Goal: Information Seeking & Learning: Learn about a topic

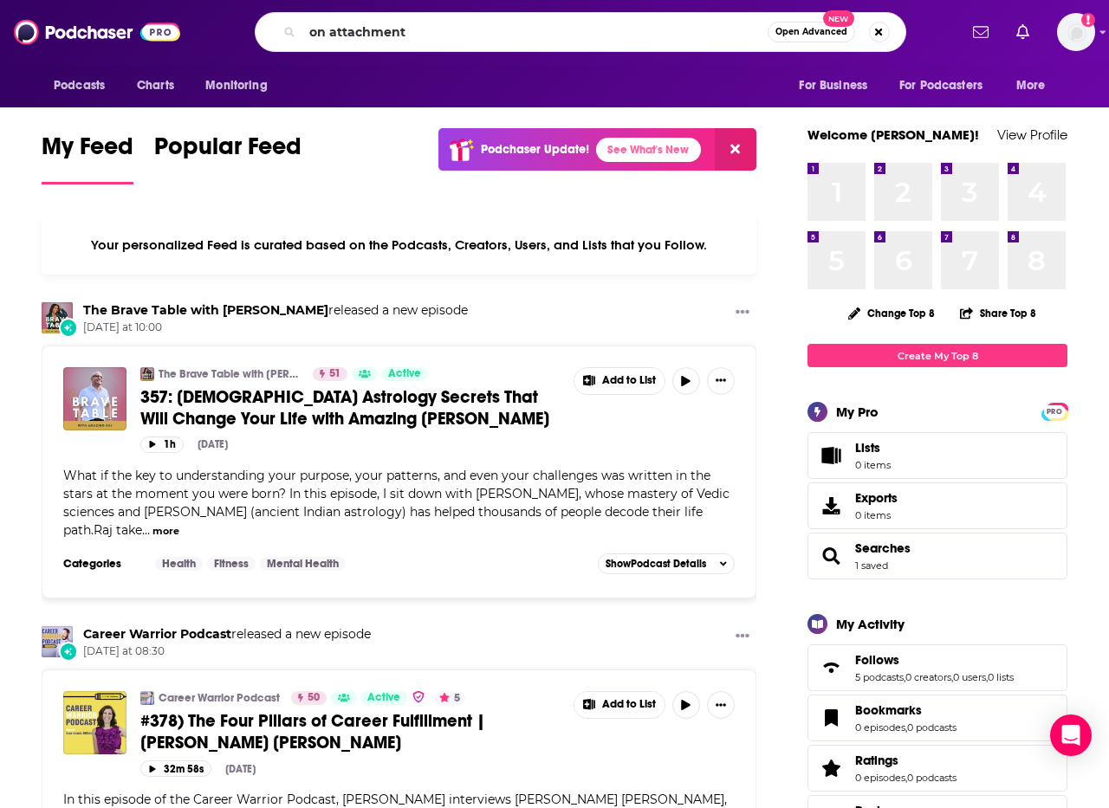
type input "on attachment"
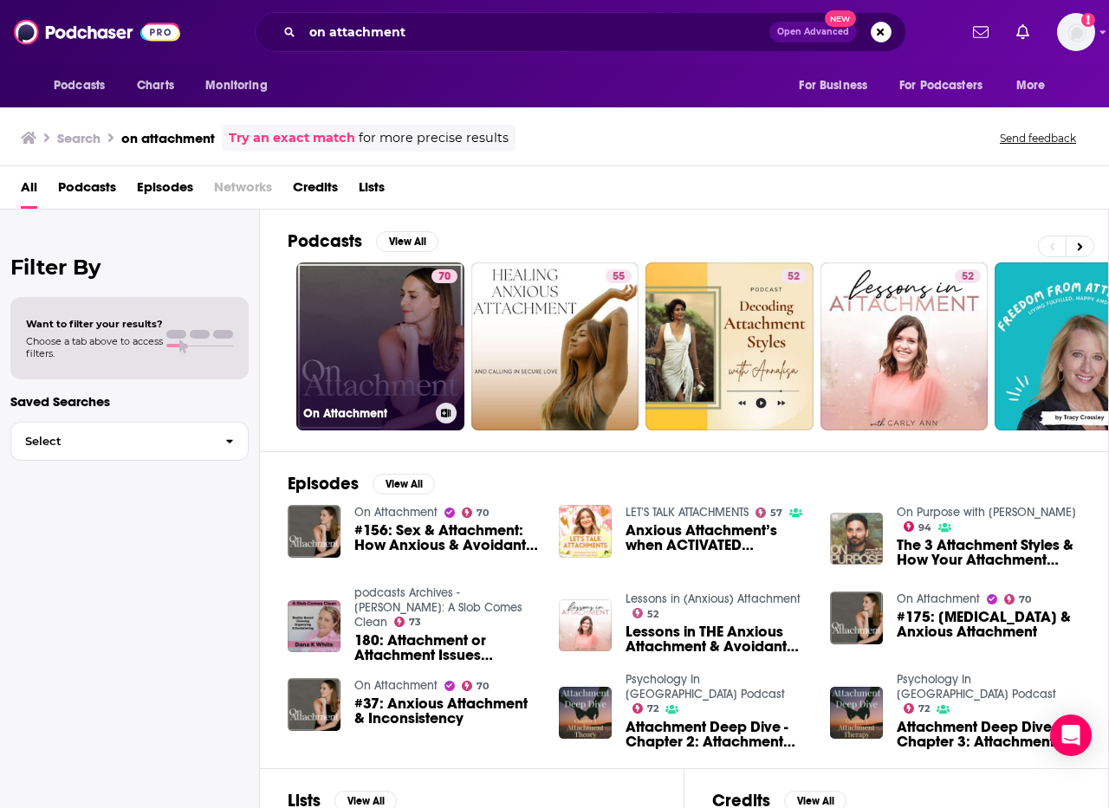
click at [399, 346] on link "70 On Attachment" at bounding box center [380, 346] width 168 height 168
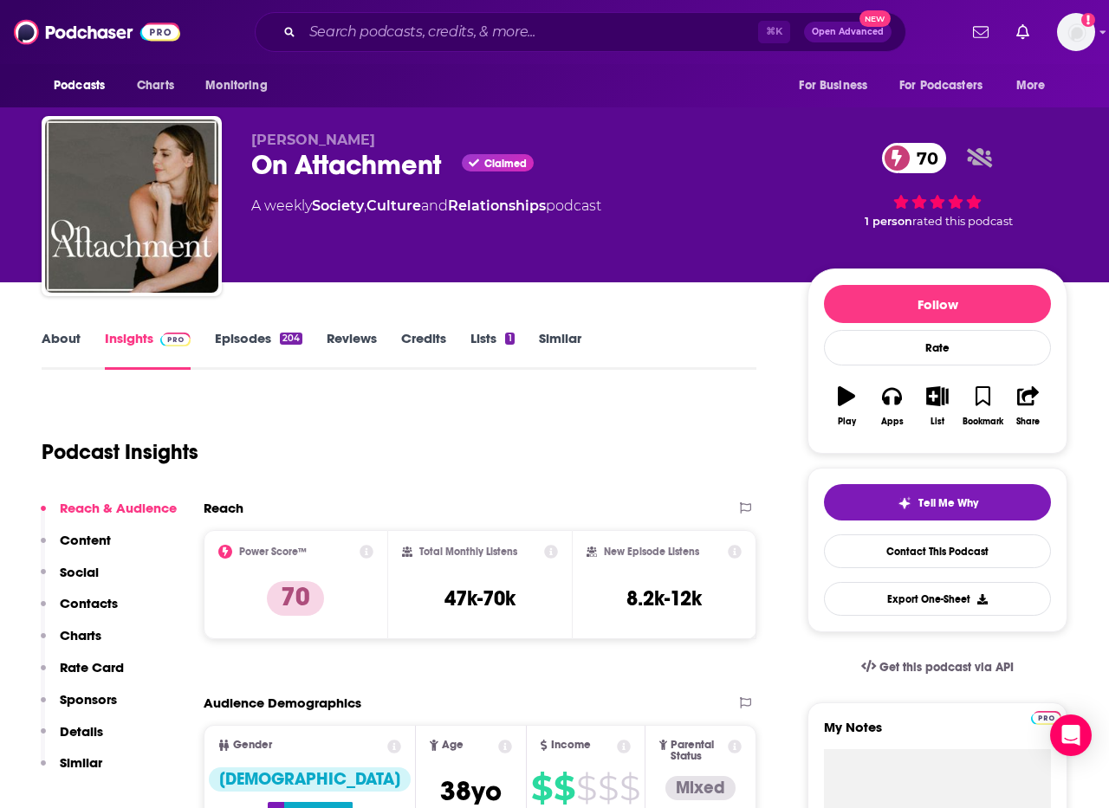
click at [240, 337] on link "Episodes 204" at bounding box center [258, 350] width 87 height 40
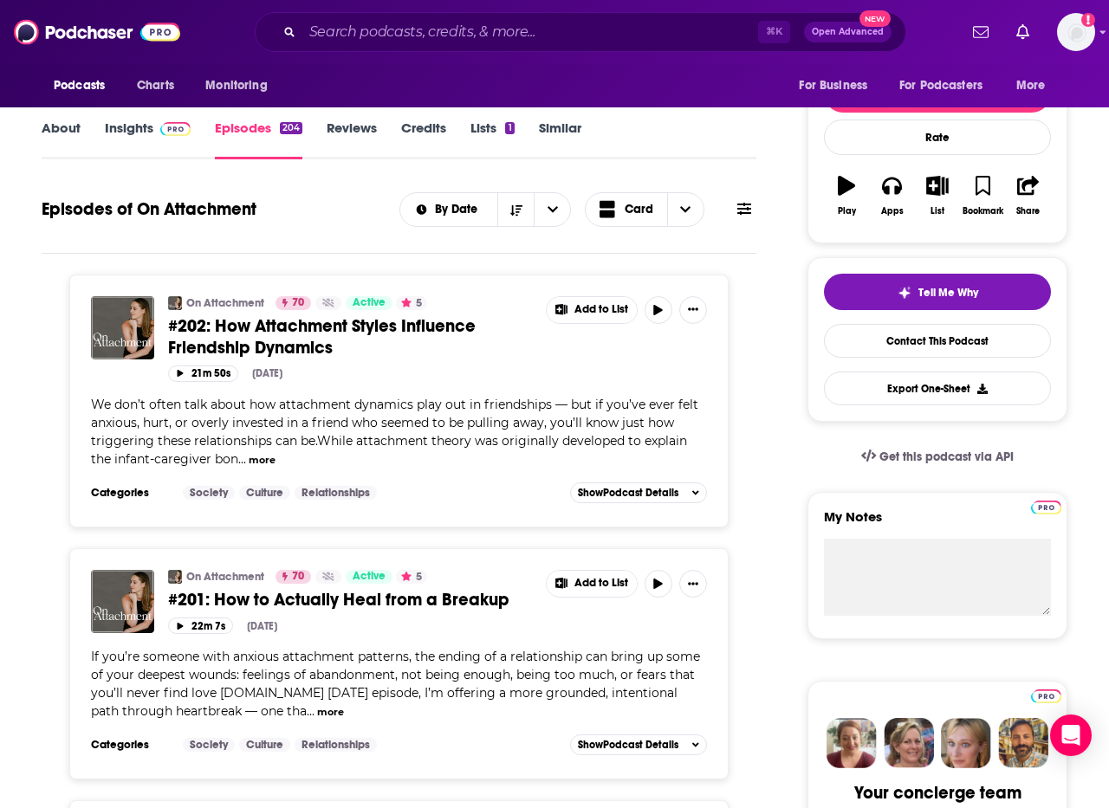
scroll to position [223, 0]
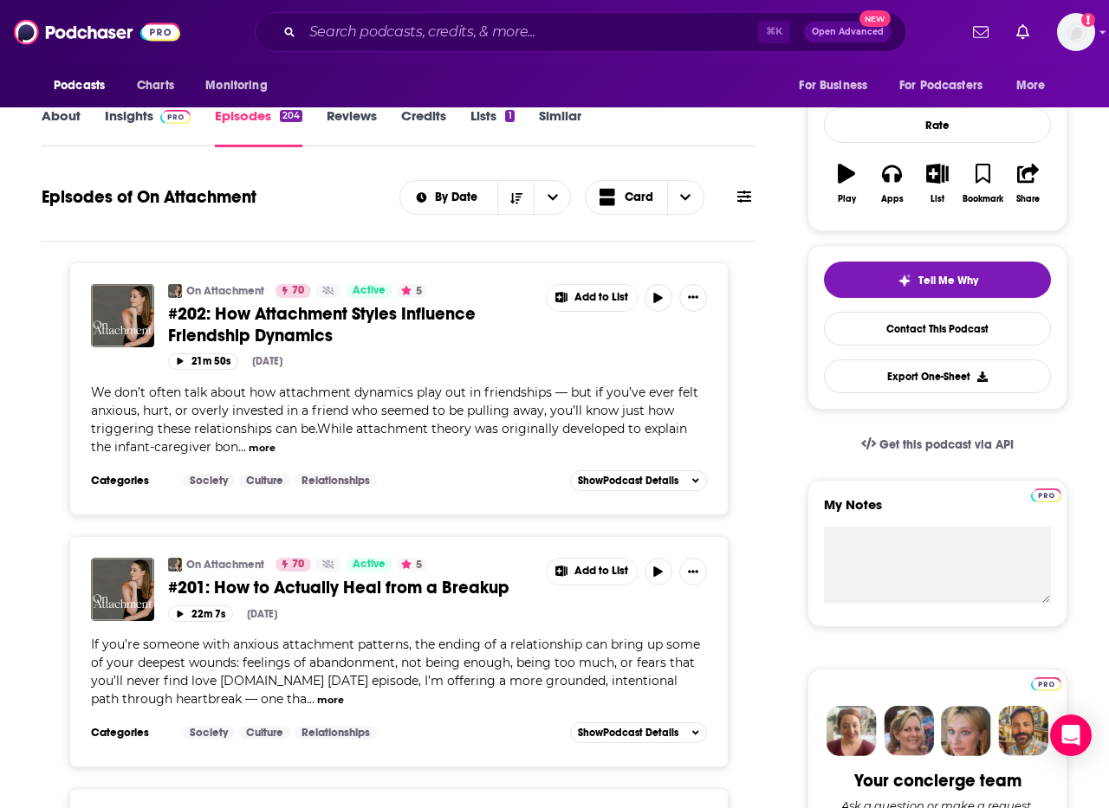
click at [267, 445] on button "more" at bounding box center [262, 448] width 27 height 15
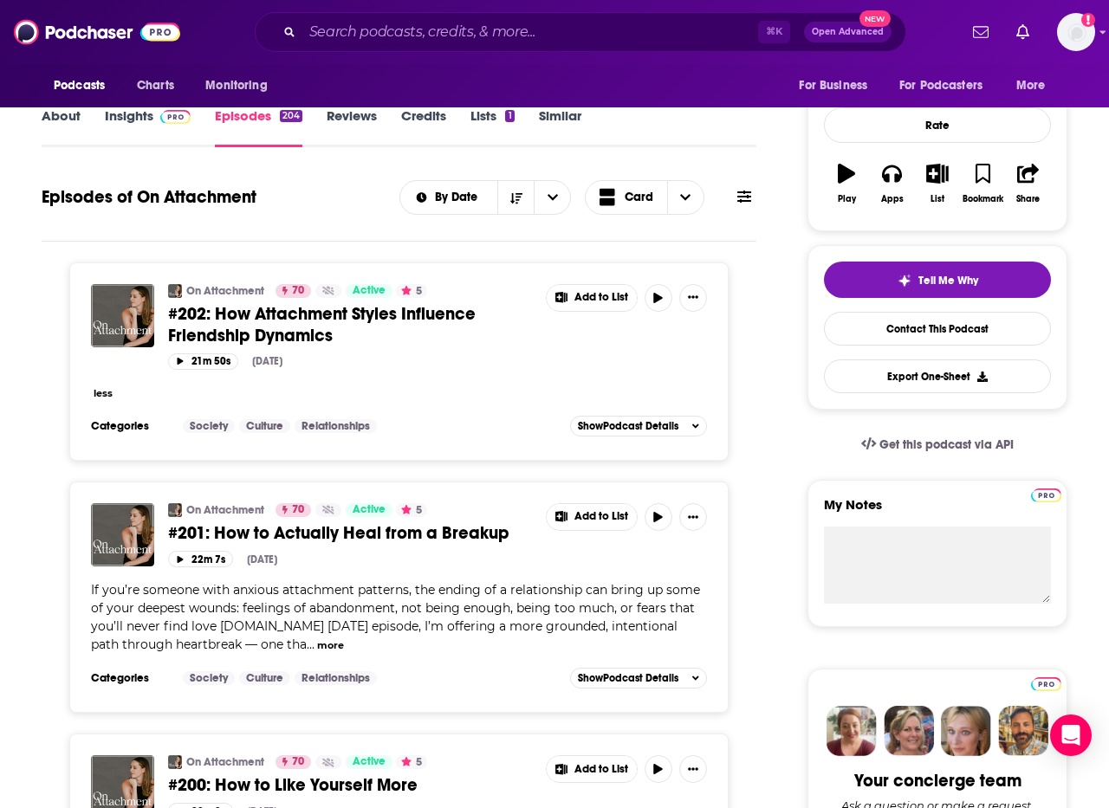
click at [365, 377] on div "On Attachment 70 Active 5 #202: How Attachment Styles Influence Friendship Dyna…" at bounding box center [399, 348] width 616 height 129
click at [319, 306] on span "#202: How Attachment Styles Influence Friendship Dynamics" at bounding box center [322, 324] width 308 height 43
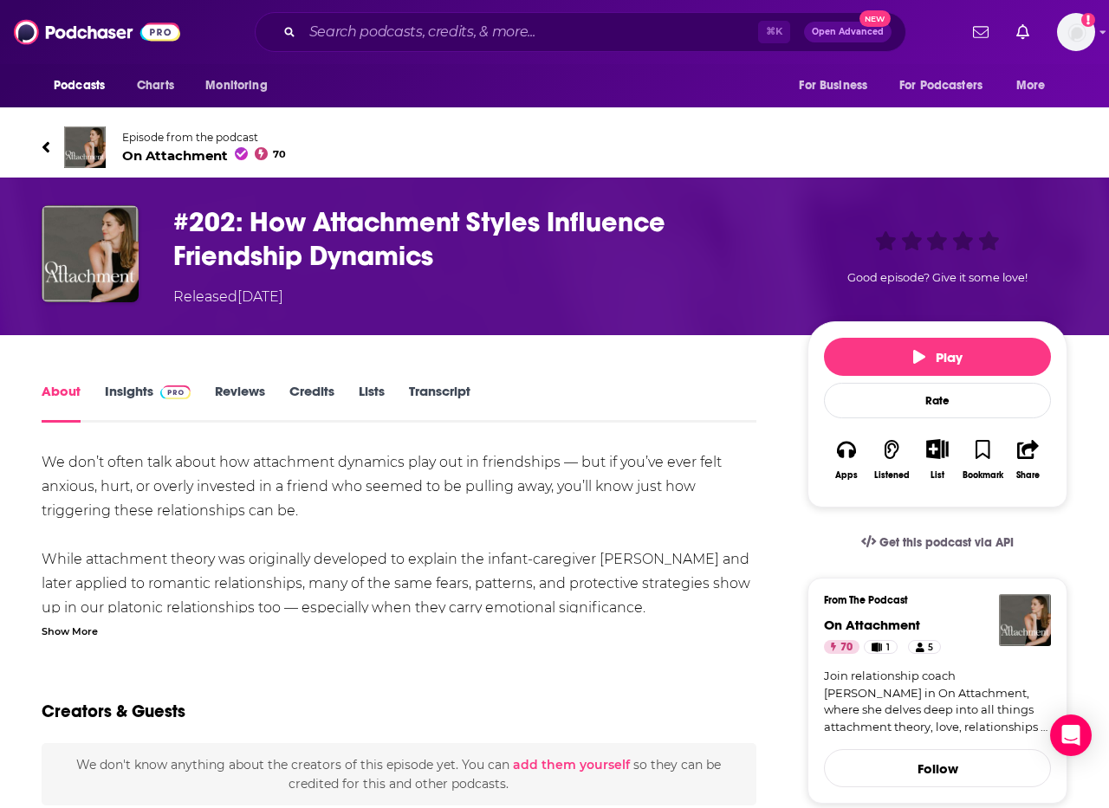
click at [71, 625] on div "Show More" at bounding box center [70, 630] width 56 height 16
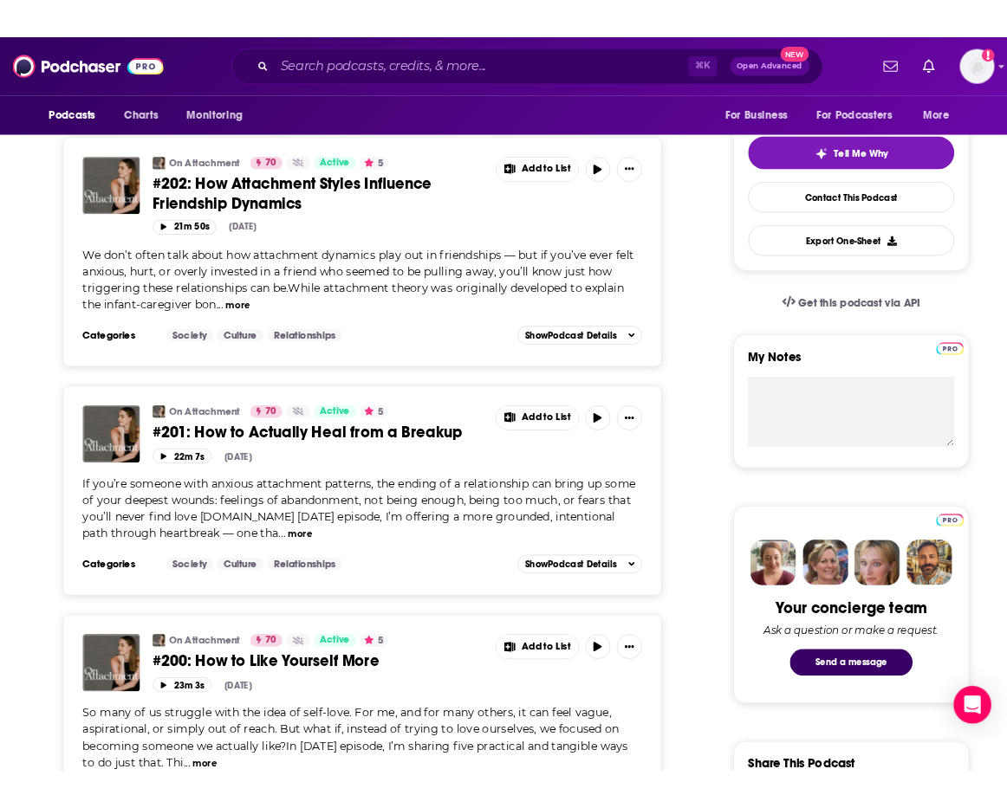
scroll to position [585, 0]
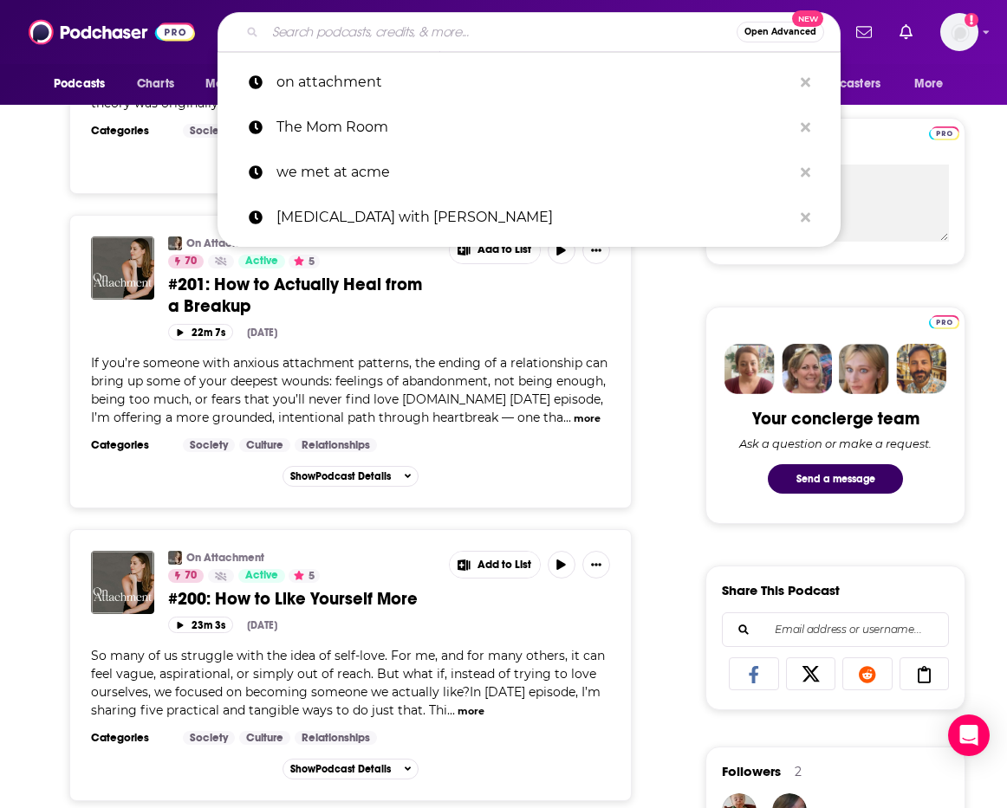
click at [463, 33] on input "Search podcasts, credits, & more..." at bounding box center [500, 32] width 471 height 28
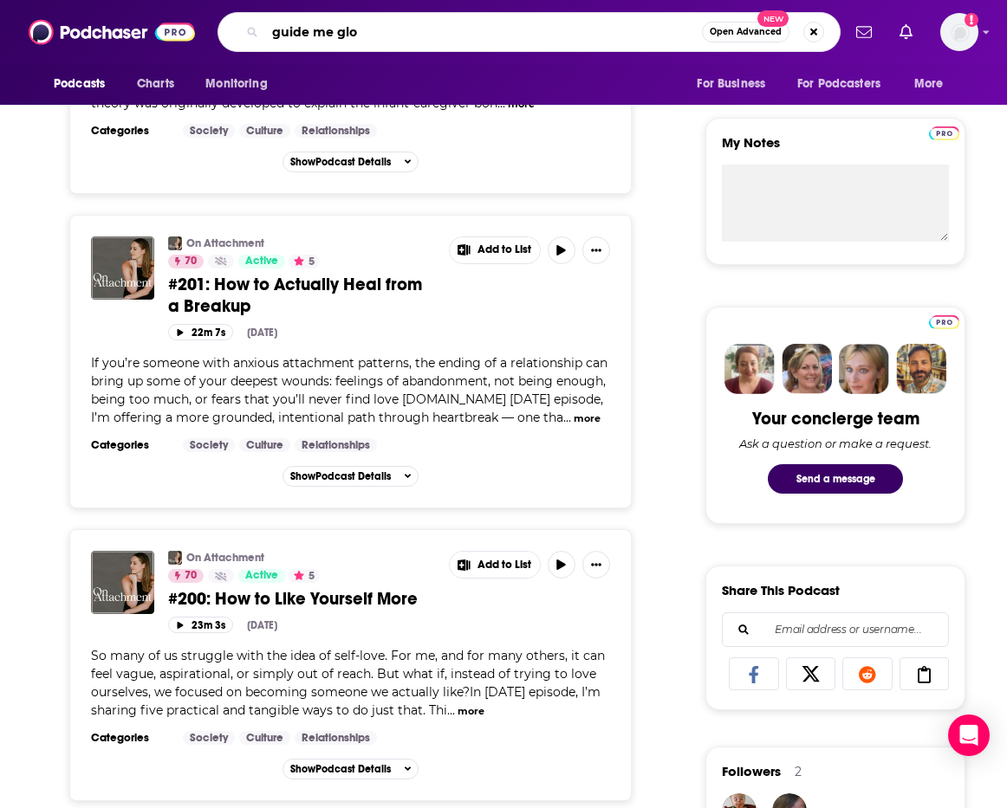
type input "guide me glow"
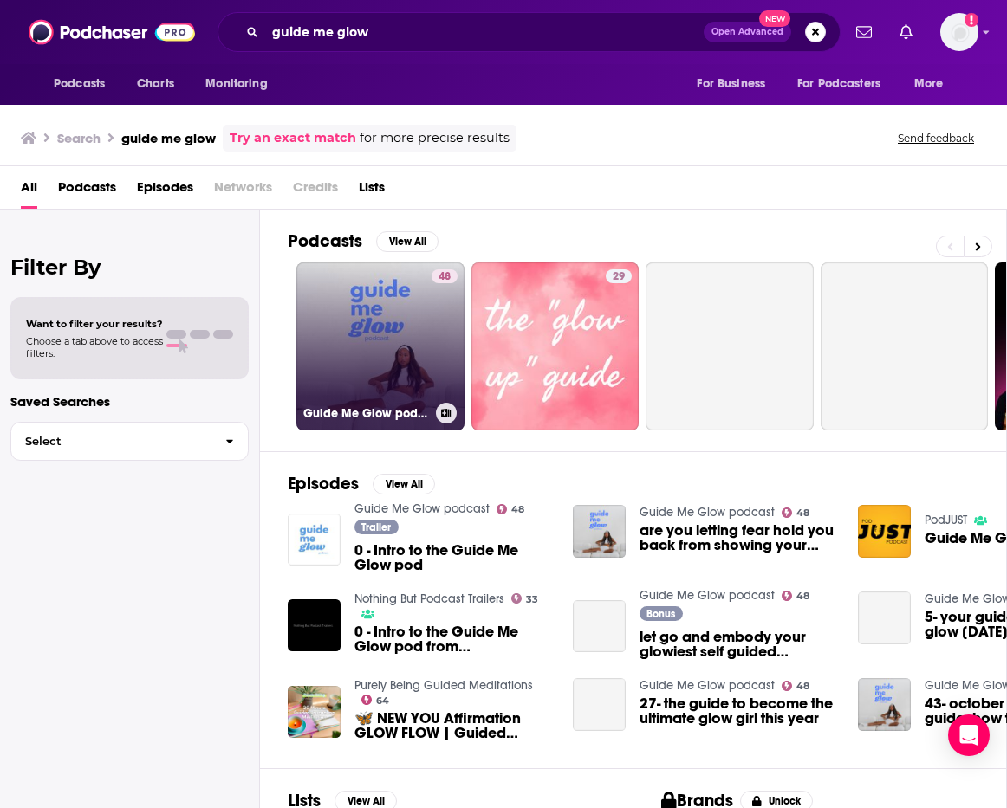
click at [427, 337] on link "48 Guide Me Glow podcast" at bounding box center [380, 346] width 168 height 168
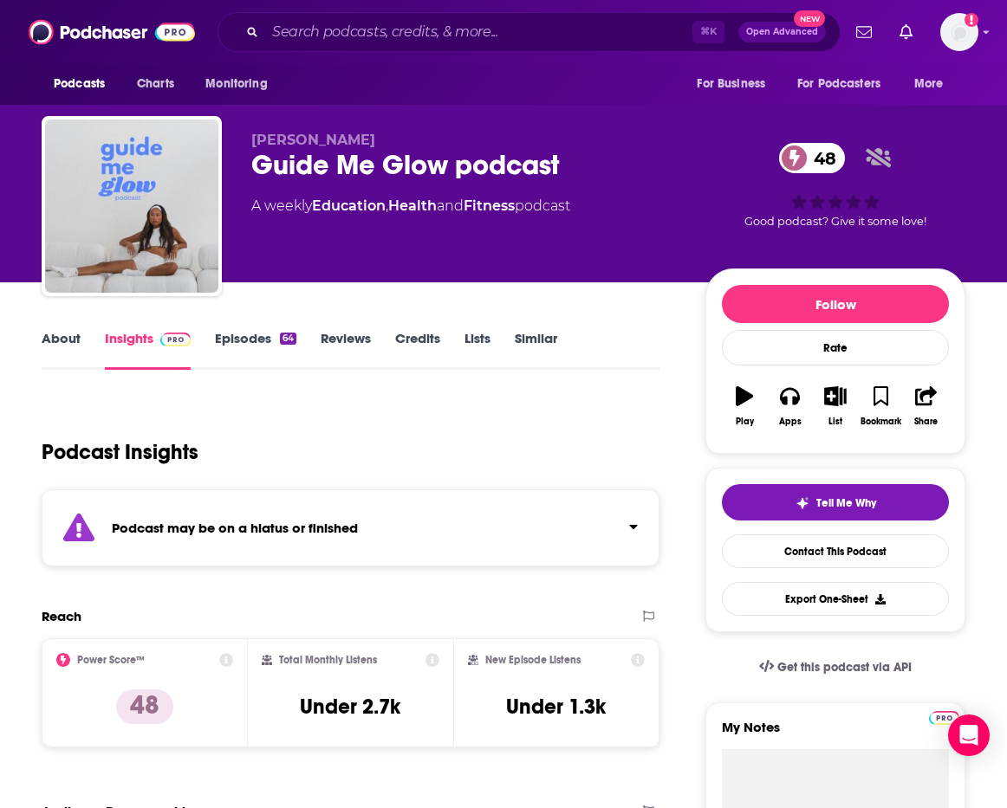
scroll to position [2, 0]
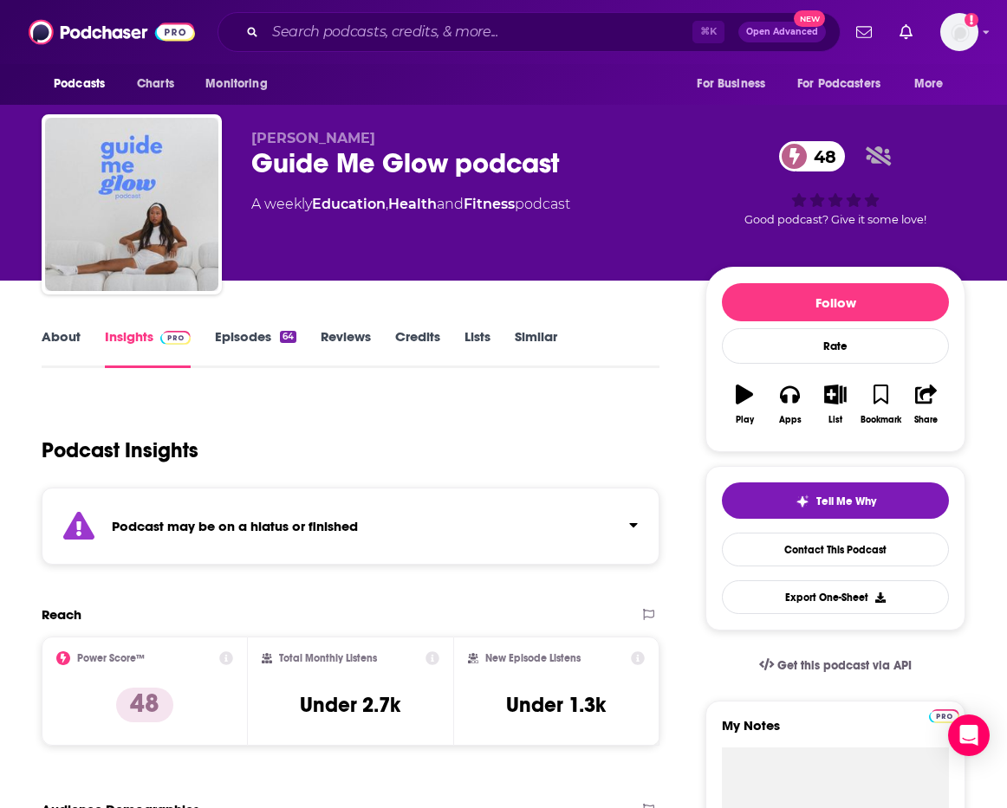
click at [324, 48] on div "⌘ K Open Advanced New" at bounding box center [528, 32] width 623 height 40
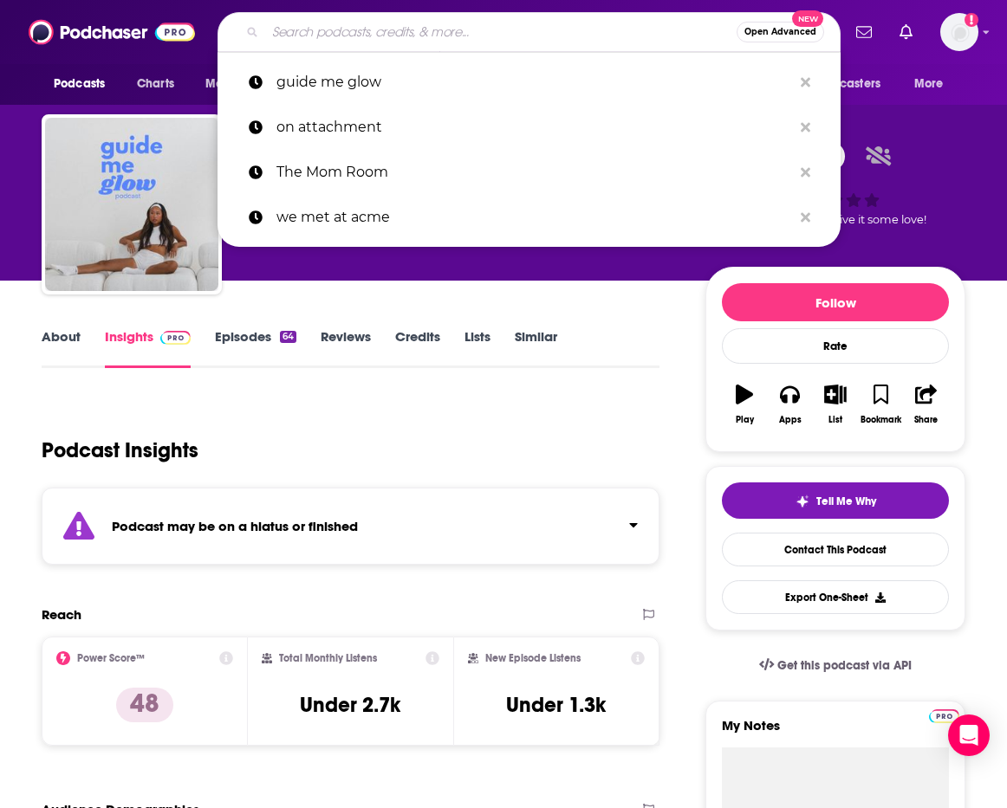
click at [323, 44] on input "Search podcasts, credits, & more..." at bounding box center [500, 32] width 471 height 28
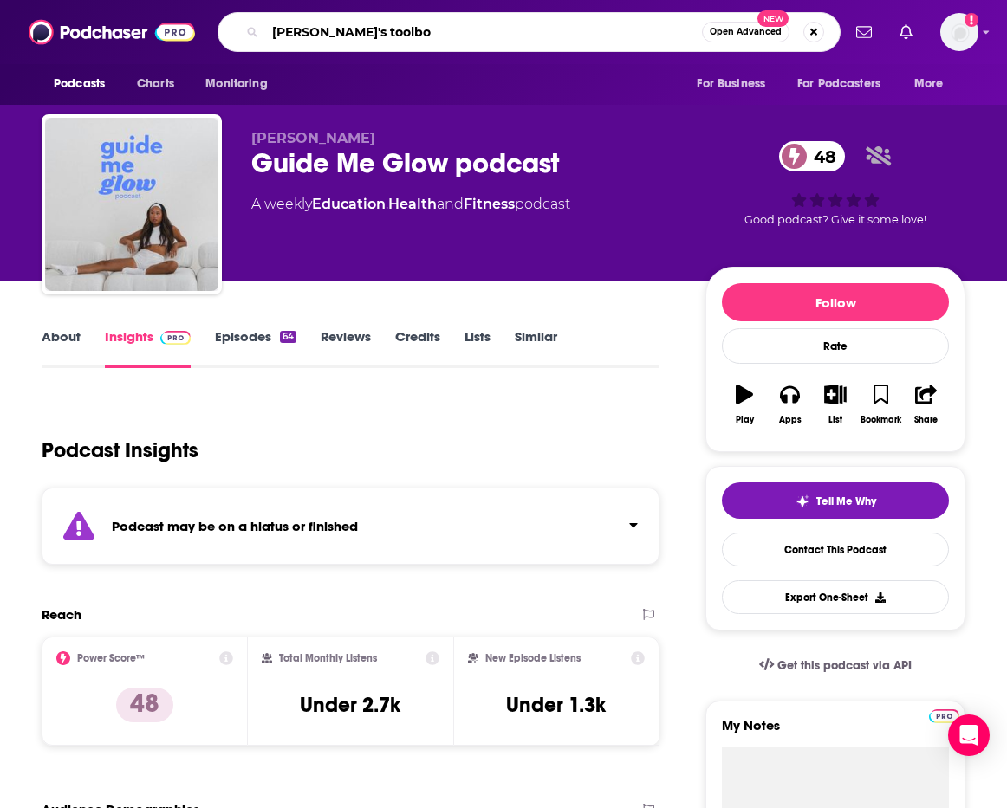
type input "[PERSON_NAME]'s toolbox"
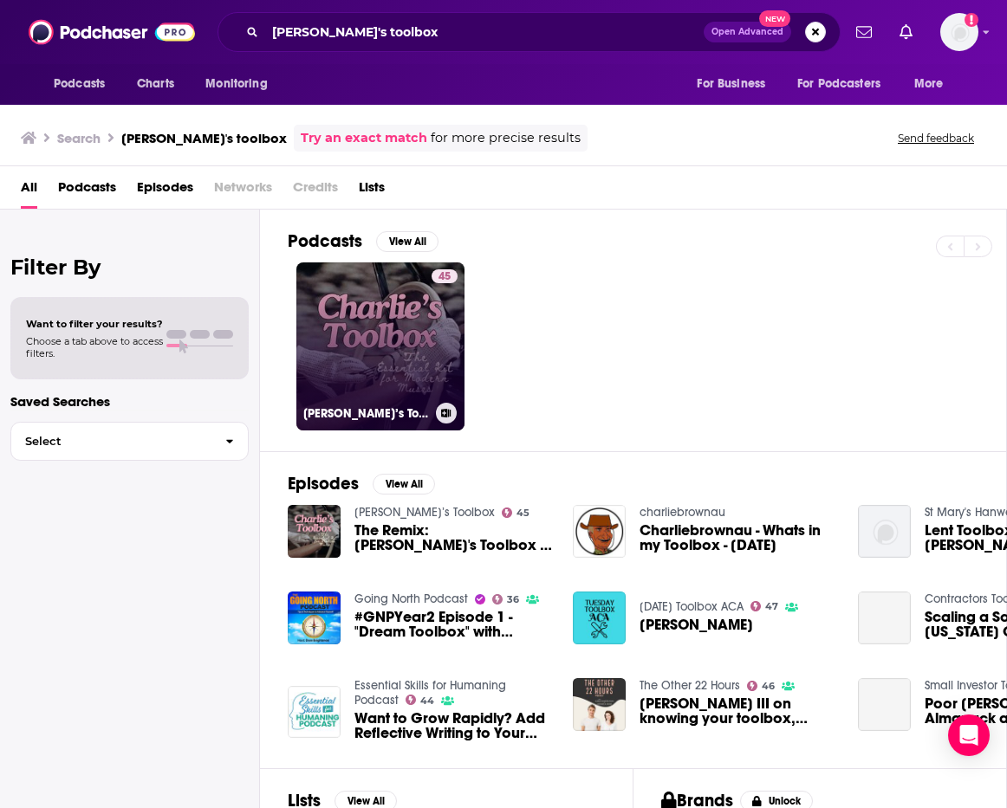
click at [400, 347] on link "45 [PERSON_NAME]’s Toolbox" at bounding box center [380, 346] width 168 height 168
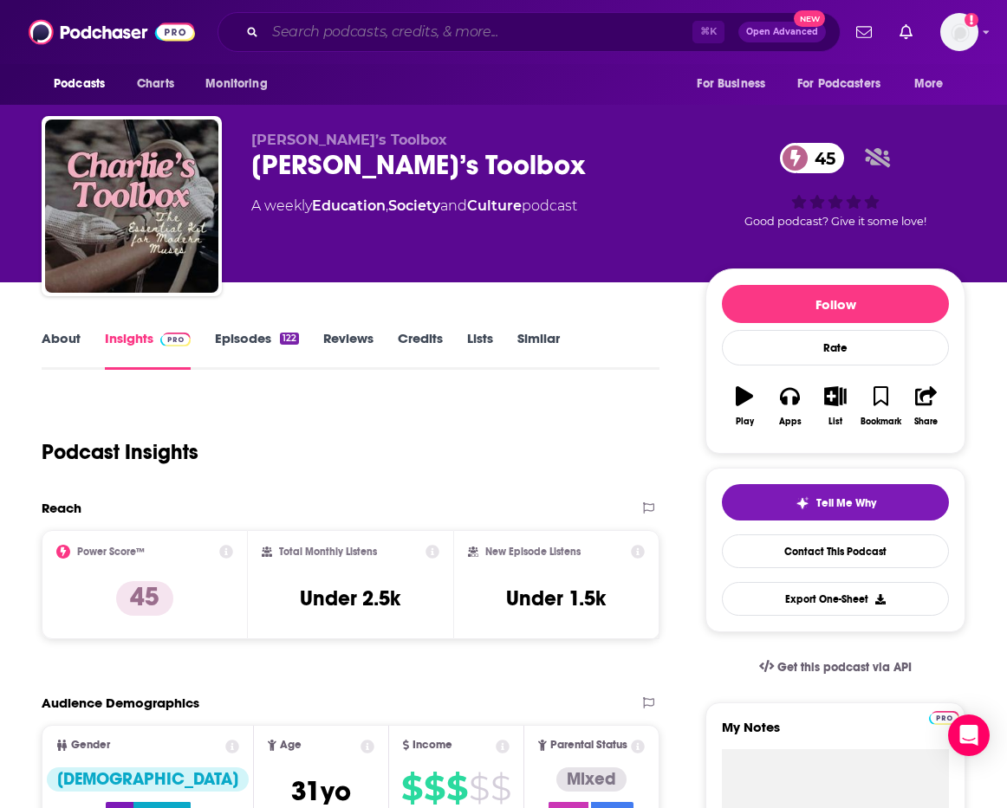
click at [308, 35] on input "Search podcasts, credits, & more..." at bounding box center [478, 32] width 427 height 28
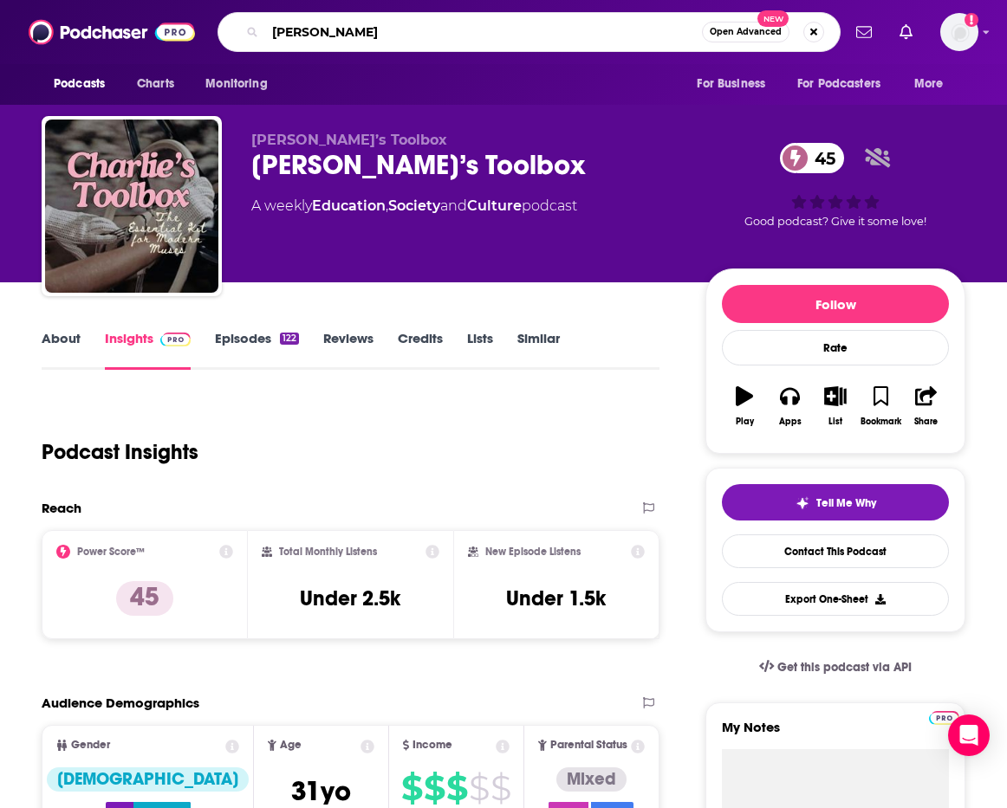
type input "[PERSON_NAME]"
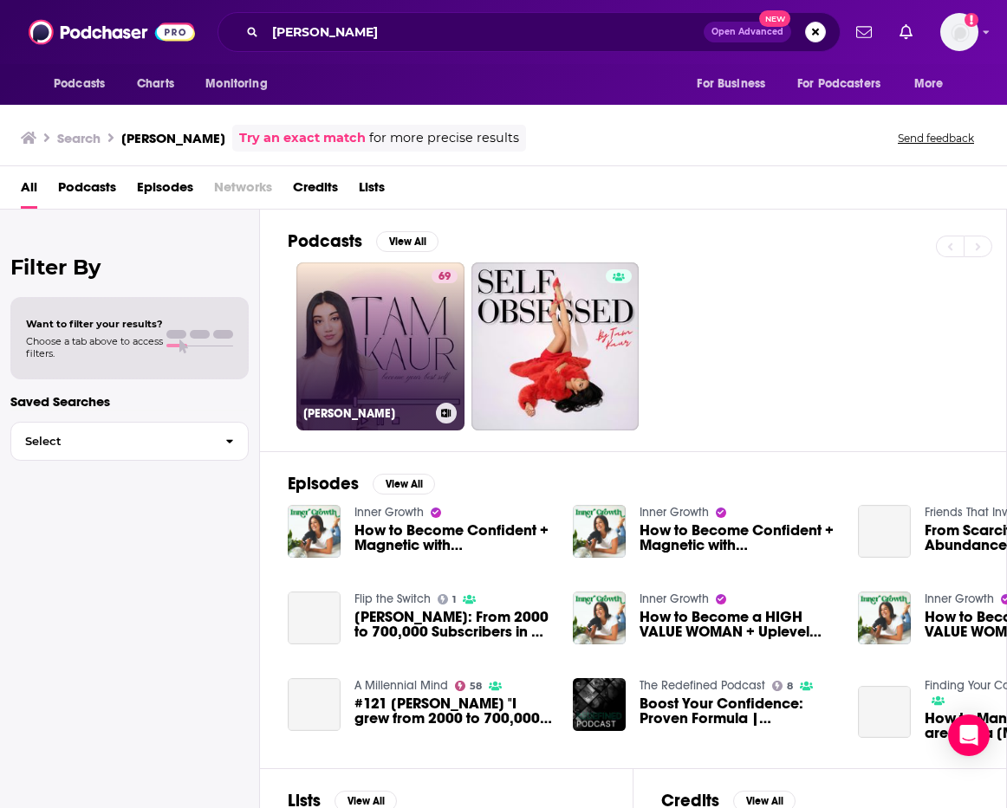
click at [347, 325] on link "69 [PERSON_NAME]" at bounding box center [380, 346] width 168 height 168
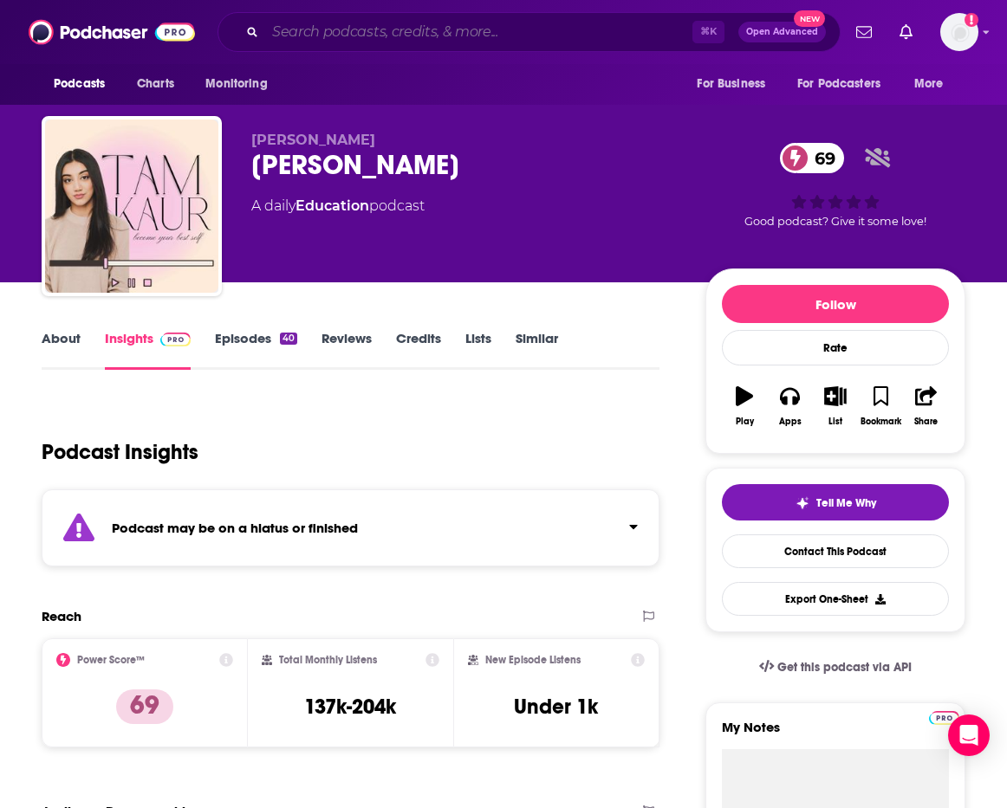
click at [347, 36] on input "Search podcasts, credits, & more..." at bounding box center [478, 32] width 427 height 28
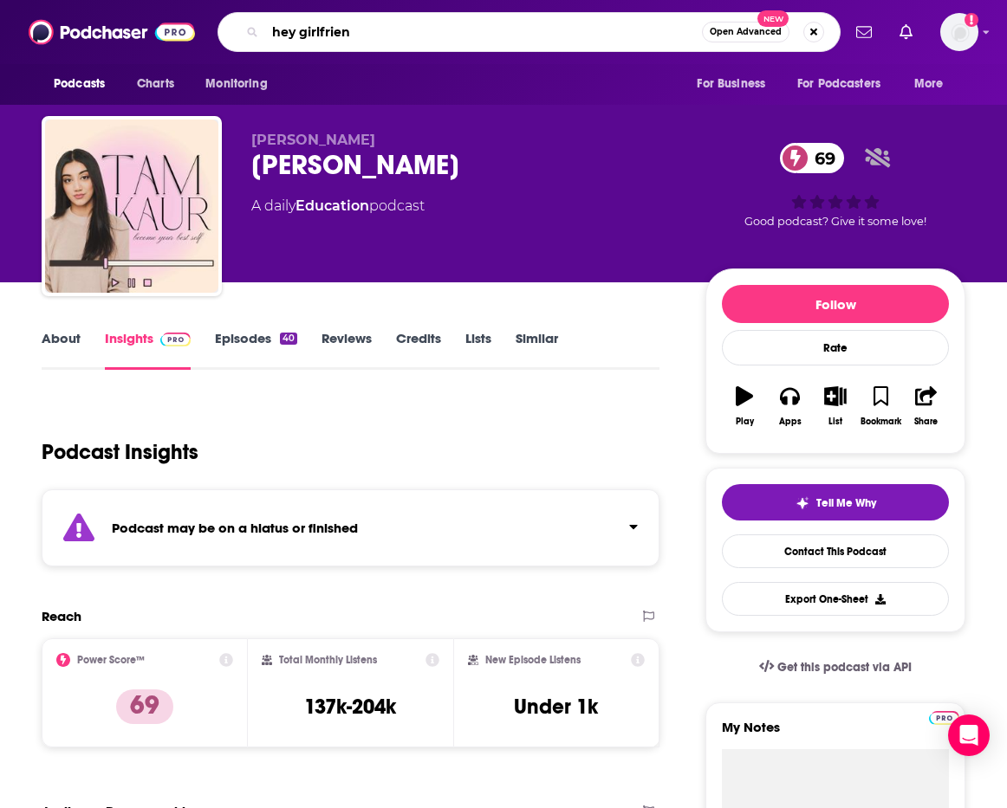
type input "hey girlfriend"
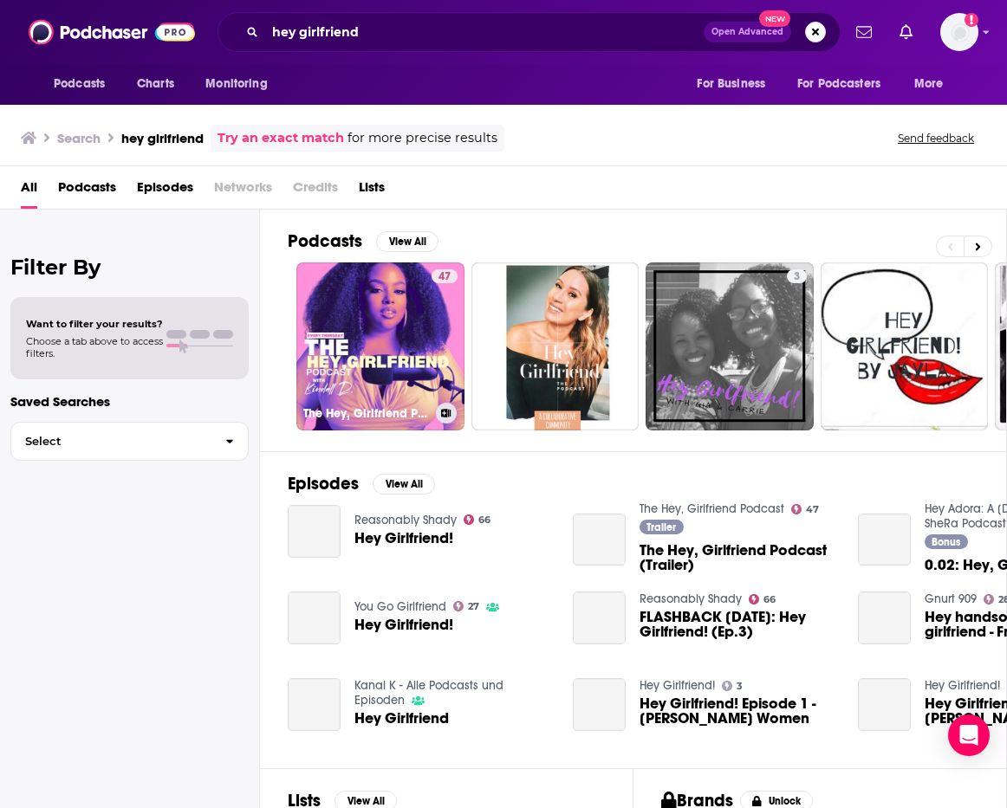
click at [399, 313] on link "47 The Hey, Girlfriend Podcast" at bounding box center [380, 346] width 168 height 168
